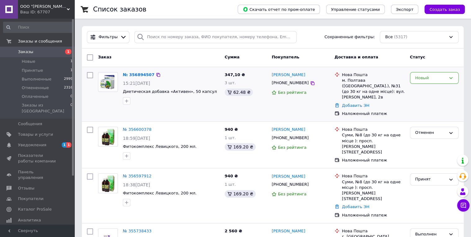
click at [112, 83] on img at bounding box center [107, 81] width 19 height 17
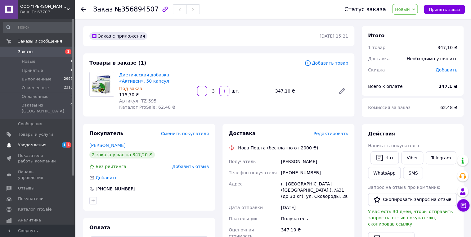
click at [33, 142] on span "Уведомления" at bounding box center [32, 145] width 28 height 6
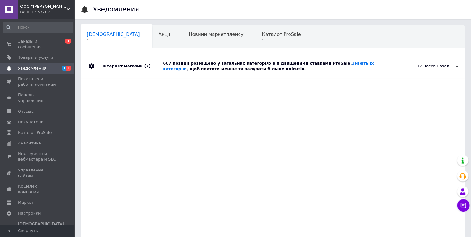
click at [411, 65] on div "12 часов назад" at bounding box center [428, 66] width 62 height 6
